Goal: Check status: Check status

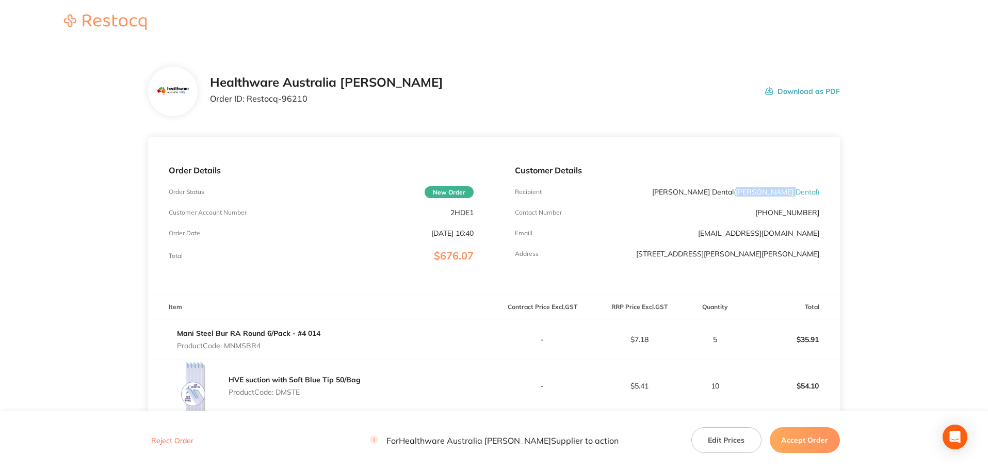
drag, startPoint x: 817, startPoint y: 191, endPoint x: 765, endPoint y: 188, distance: 52.2
click at [765, 188] on span "( [PERSON_NAME] Dental )" at bounding box center [777, 191] width 86 height 9
copy span "[PERSON_NAME] Dental"
drag, startPoint x: 247, startPoint y: 98, endPoint x: 307, endPoint y: 97, distance: 59.9
click at [307, 97] on p "Order ID: Restocq- 96210" at bounding box center [326, 98] width 233 height 9
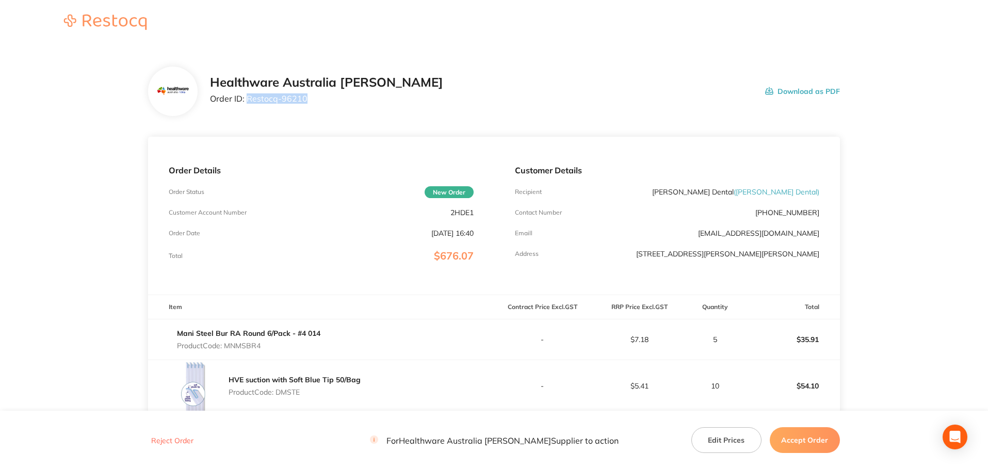
copy p "Restocq- 96210"
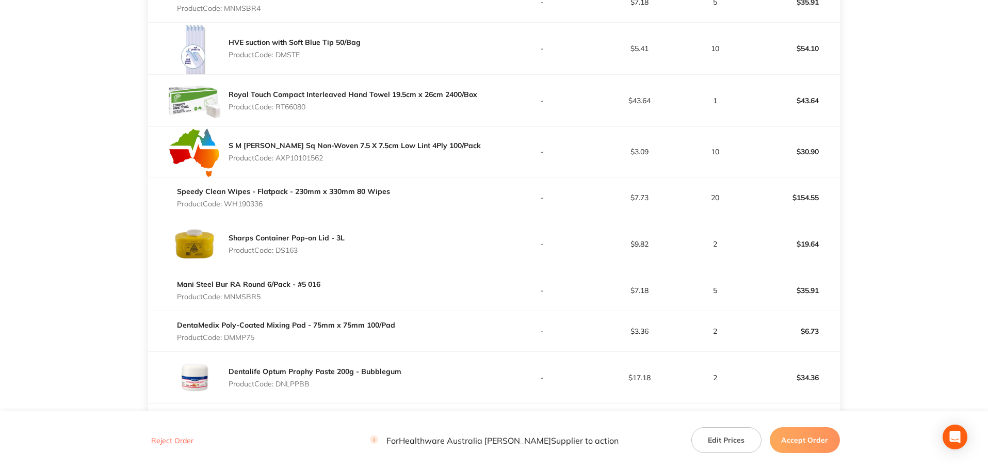
scroll to position [310, 0]
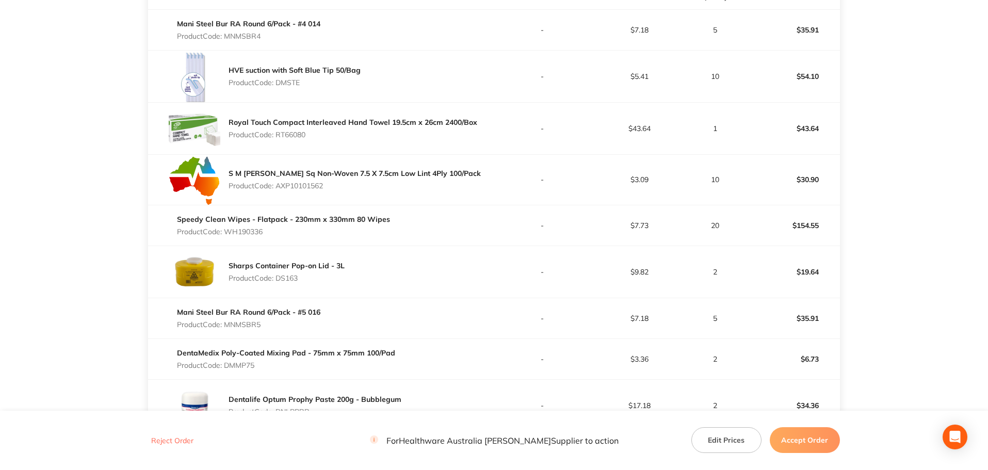
click at [296, 84] on p "Product Code: DMSTE" at bounding box center [295, 82] width 132 height 8
drag, startPoint x: 316, startPoint y: 84, endPoint x: 278, endPoint y: 87, distance: 37.8
click at [278, 87] on p "Product Code: DMSTE" at bounding box center [295, 82] width 132 height 8
copy p "DMSTE"
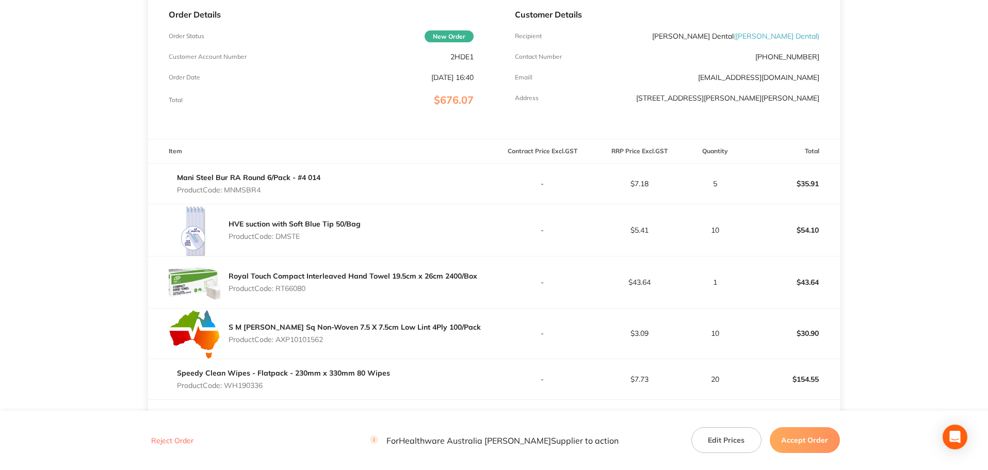
scroll to position [155, 0]
click at [307, 193] on p "Product Code: MNMSBR4" at bounding box center [248, 191] width 143 height 8
drag, startPoint x: 271, startPoint y: 190, endPoint x: 226, endPoint y: 195, distance: 45.6
click at [226, 195] on p "Product Code: MNMSBR4" at bounding box center [248, 191] width 143 height 8
copy p "MNMSBR4"
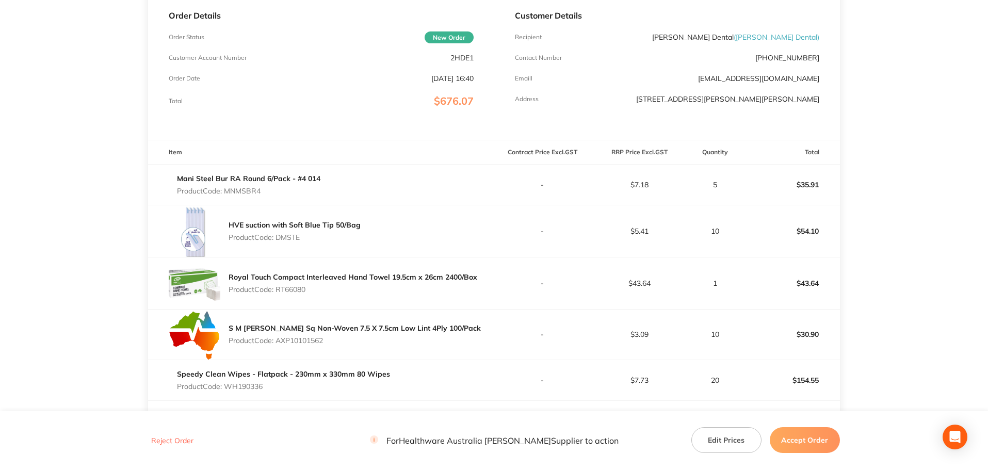
drag, startPoint x: 301, startPoint y: 238, endPoint x: 279, endPoint y: 235, distance: 22.9
click at [279, 235] on p "Product Code: DMSTE" at bounding box center [295, 237] width 132 height 8
copy p "DMSTE"
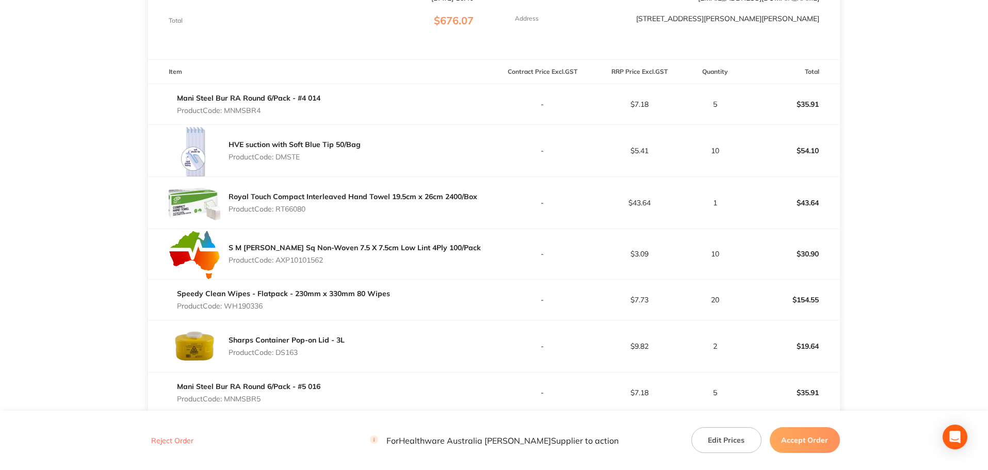
scroll to position [258, 0]
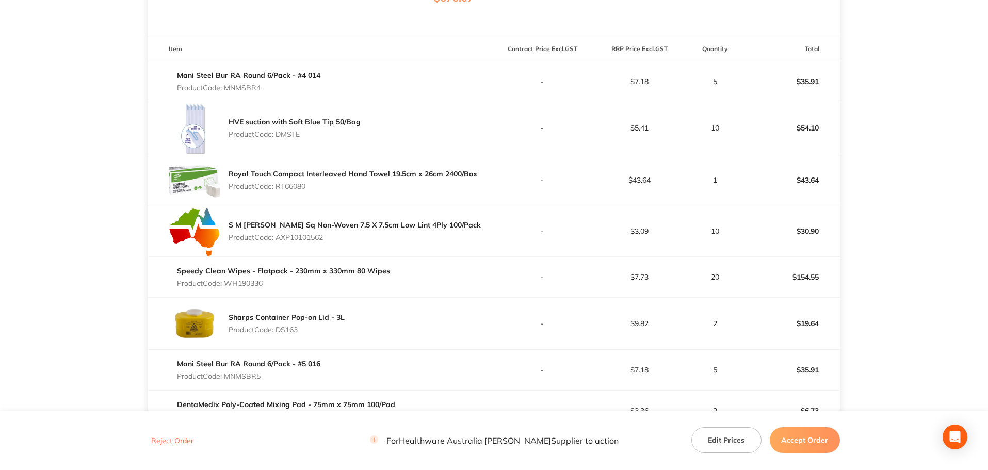
drag, startPoint x: 309, startPoint y: 187, endPoint x: 279, endPoint y: 187, distance: 29.4
click at [279, 187] on p "Product Code: RT66080" at bounding box center [353, 186] width 249 height 8
copy p "RT66080"
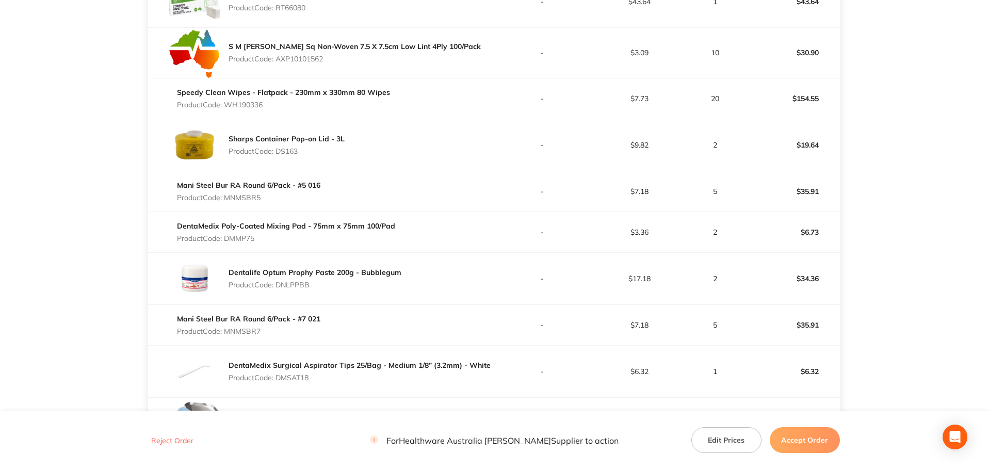
scroll to position [464, 0]
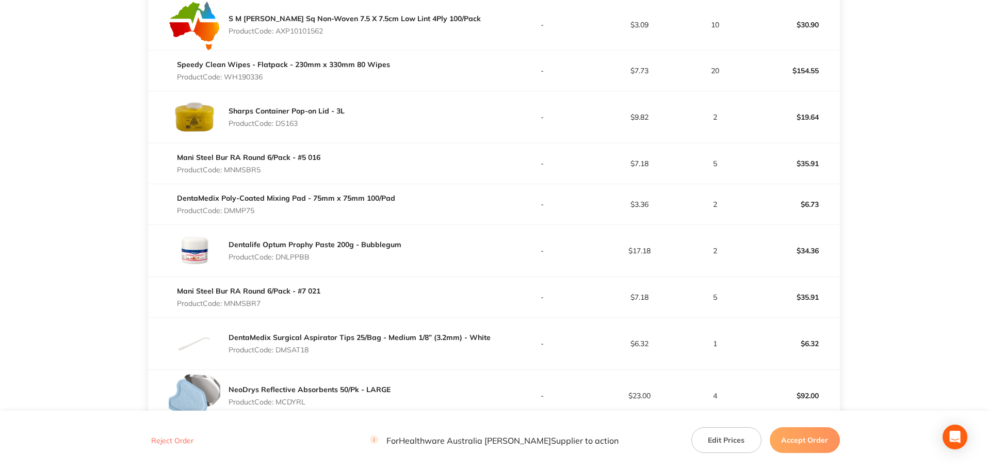
drag, startPoint x: 328, startPoint y: 32, endPoint x: 278, endPoint y: 30, distance: 49.6
click at [278, 30] on p "Product Code: AXP10101562" at bounding box center [355, 31] width 252 height 8
copy p "AXP10101562"
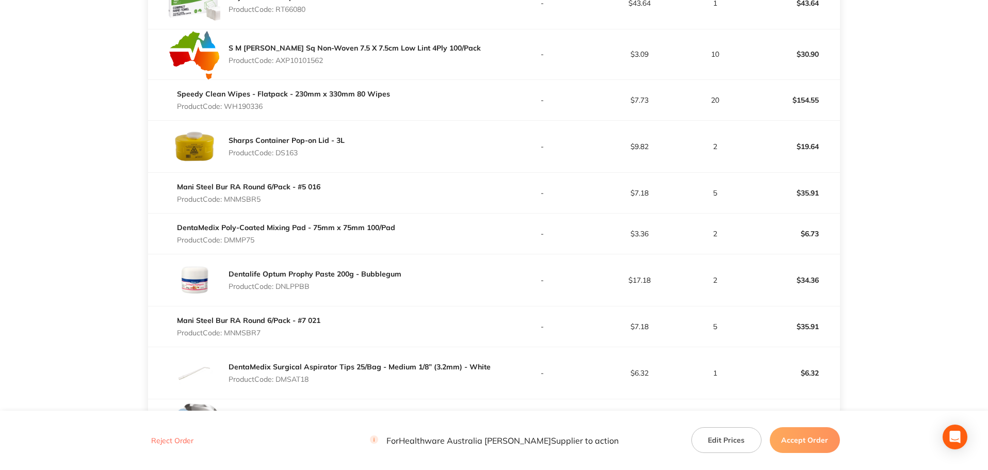
scroll to position [413, 0]
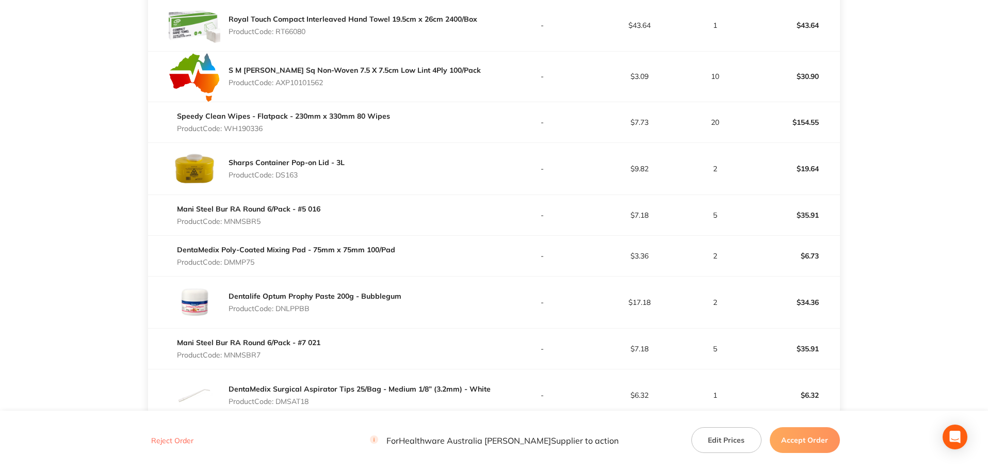
drag, startPoint x: 265, startPoint y: 128, endPoint x: 228, endPoint y: 131, distance: 37.3
click at [228, 131] on p "Product Code: WH190336" at bounding box center [283, 128] width 213 height 8
copy p "WH190336"
drag, startPoint x: 304, startPoint y: 176, endPoint x: 278, endPoint y: 173, distance: 25.9
click at [278, 173] on p "Product Code: DS163" at bounding box center [287, 175] width 116 height 8
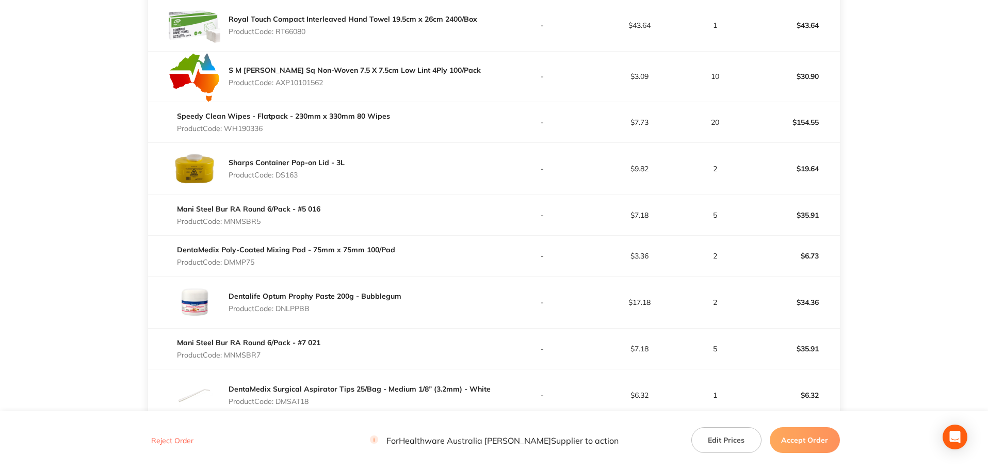
copy p "DS163"
drag, startPoint x: 252, startPoint y: 221, endPoint x: 228, endPoint y: 217, distance: 24.6
click at [228, 217] on p "Product Code: MNMSBR5" at bounding box center [248, 221] width 143 height 8
copy p "MNMSBR5"
drag, startPoint x: 256, startPoint y: 261, endPoint x: 228, endPoint y: 257, distance: 29.1
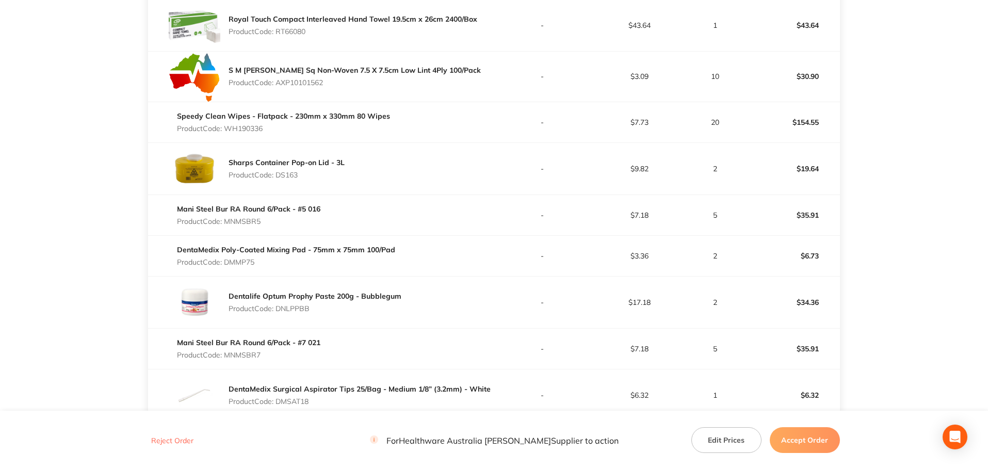
click at [228, 258] on p "Product Code: DMMP75" at bounding box center [286, 262] width 218 height 8
drag, startPoint x: 310, startPoint y: 308, endPoint x: 280, endPoint y: 306, distance: 30.5
click at [280, 306] on p "Product Code: DNLPPBB" at bounding box center [315, 308] width 173 height 8
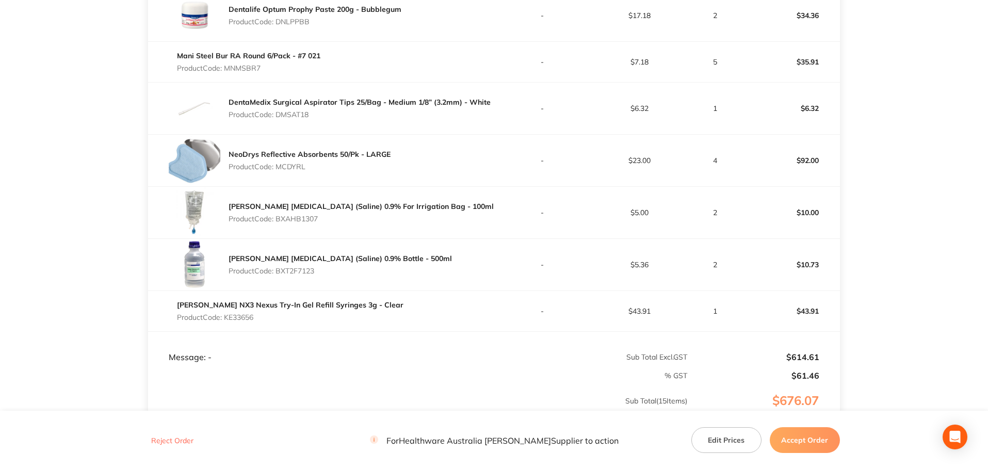
scroll to position [671, 0]
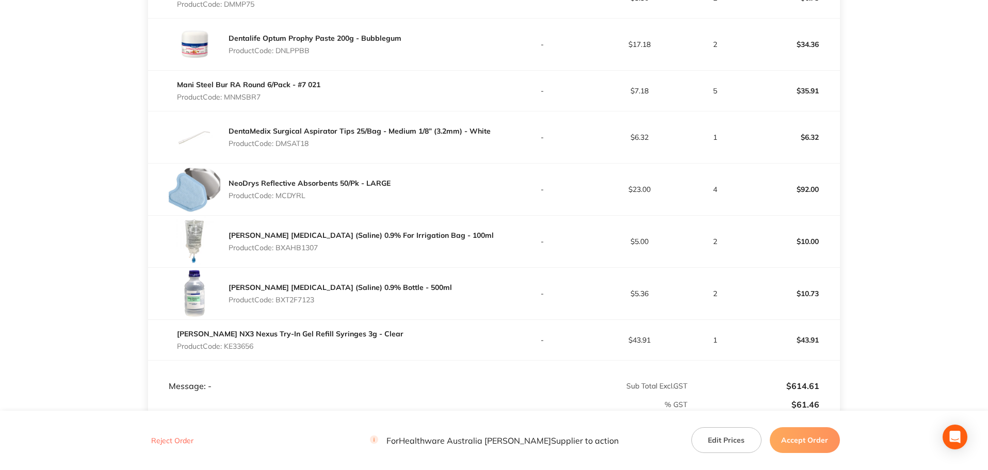
drag, startPoint x: 268, startPoint y: 94, endPoint x: 227, endPoint y: 94, distance: 41.3
click at [227, 94] on p "Product Code: MNMSBR7" at bounding box center [248, 97] width 143 height 8
drag, startPoint x: 315, startPoint y: 144, endPoint x: 277, endPoint y: 141, distance: 38.8
click at [277, 141] on p "Product Code: DMSAT18" at bounding box center [360, 143] width 262 height 8
drag, startPoint x: 312, startPoint y: 197, endPoint x: 278, endPoint y: 193, distance: 34.2
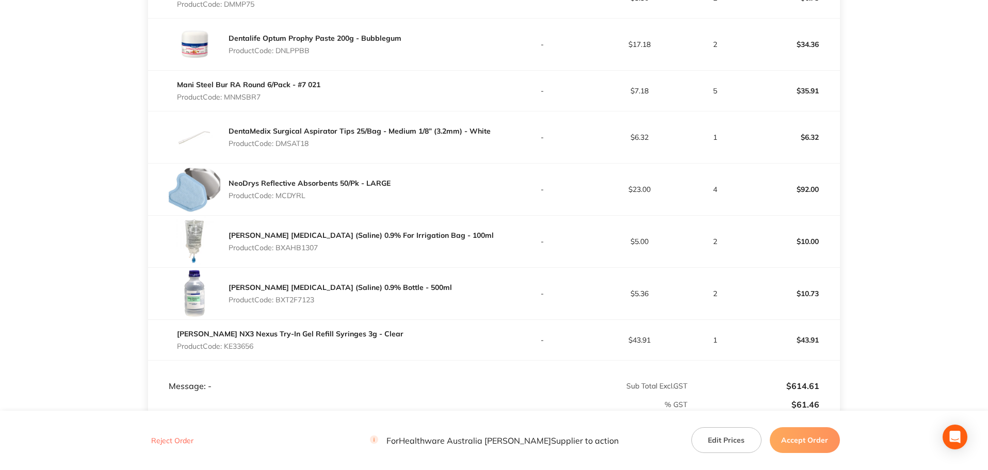
click at [278, 193] on p "Product Code: MCDYRL" at bounding box center [310, 195] width 162 height 8
drag, startPoint x: 316, startPoint y: 143, endPoint x: 278, endPoint y: 138, distance: 38.5
click at [278, 138] on div "DentaMedix Surgical Aspirator Tips 25/Bag - Medium 1/8” (3.2mm) - White Product…" at bounding box center [360, 137] width 262 height 29
drag, startPoint x: 319, startPoint y: 247, endPoint x: 275, endPoint y: 248, distance: 44.9
click at [275, 248] on p "Product Code: BXAHB1307" at bounding box center [361, 248] width 265 height 8
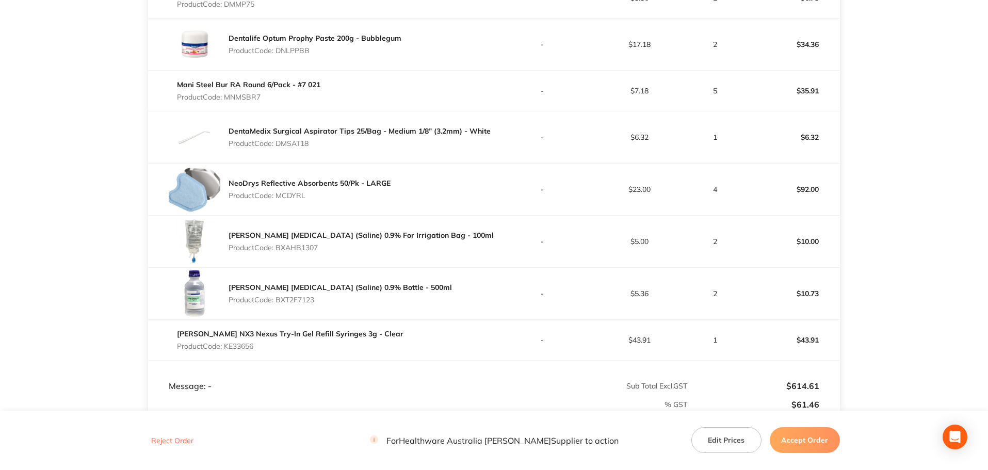
drag, startPoint x: 315, startPoint y: 300, endPoint x: 277, endPoint y: 296, distance: 38.0
click at [277, 296] on p "Product Code: BXT2F7123" at bounding box center [340, 300] width 223 height 8
drag, startPoint x: 256, startPoint y: 346, endPoint x: 227, endPoint y: 345, distance: 28.9
click at [227, 345] on p "Product Code: KE33656" at bounding box center [290, 346] width 227 height 8
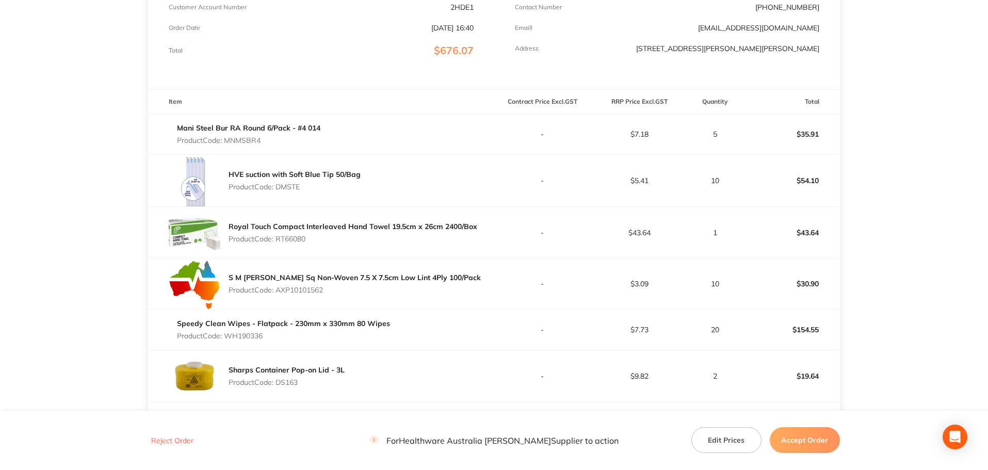
scroll to position [206, 0]
